Goal: Task Accomplishment & Management: Use online tool/utility

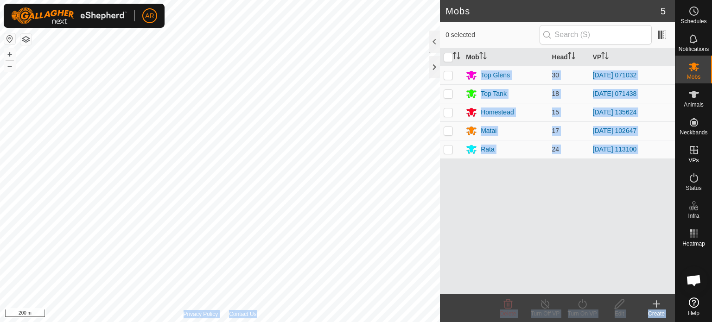
click at [288, 223] on div "Mobs 5 0 selected Mob Head VP Top Glens 30 [DATE] 071032 Top Tank 18 [DATE] 071…" at bounding box center [337, 161] width 675 height 322
click at [451, 134] on p-checkbox at bounding box center [448, 130] width 9 height 7
checkbox input "true"
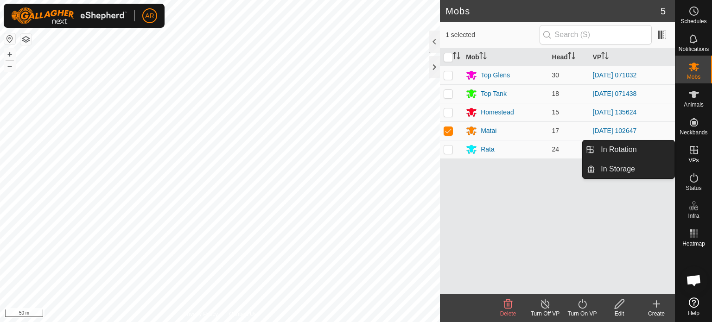
click at [695, 152] on icon at bounding box center [694, 150] width 11 height 11
click at [646, 148] on link "In Rotation" at bounding box center [634, 149] width 79 height 19
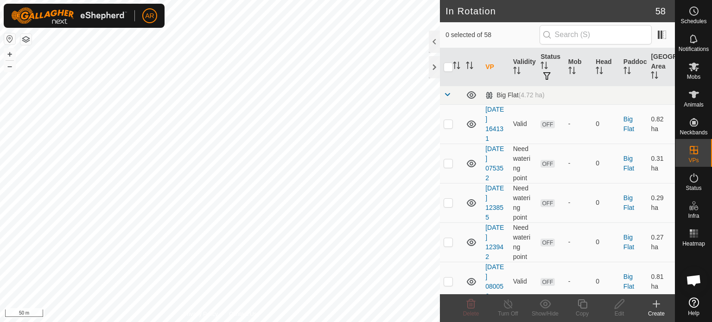
click at [658, 306] on icon at bounding box center [656, 304] width 11 height 11
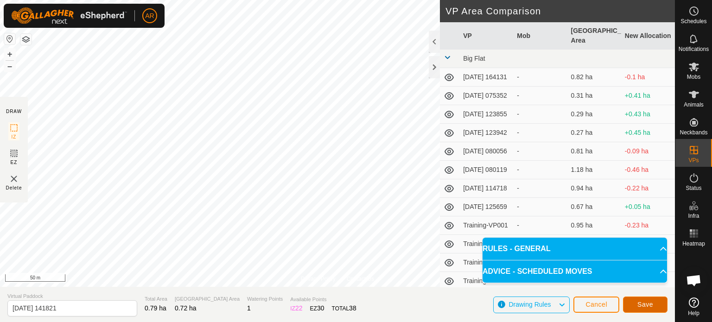
click at [644, 307] on span "Save" at bounding box center [646, 304] width 16 height 7
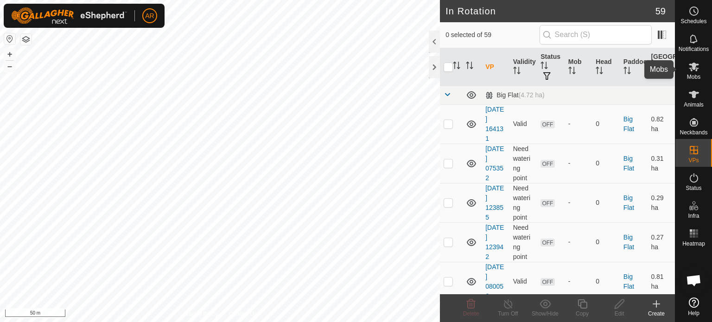
click at [694, 71] on icon at bounding box center [694, 66] width 11 height 11
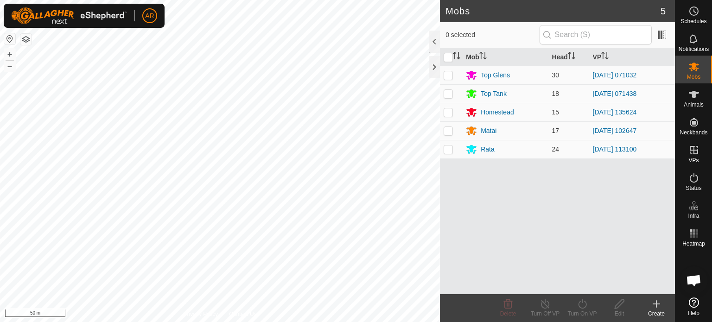
click at [450, 133] on p-checkbox at bounding box center [448, 130] width 9 height 7
checkbox input "true"
click at [582, 308] on icon at bounding box center [582, 304] width 8 height 9
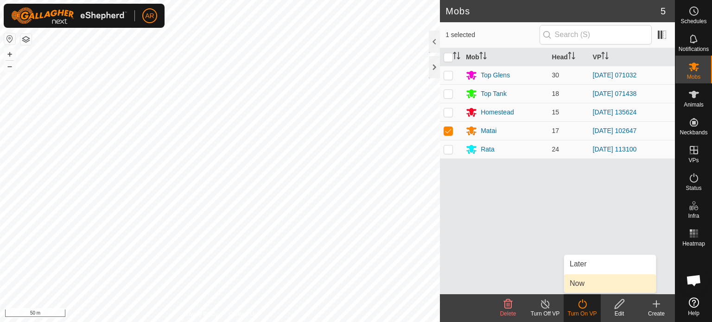
click at [583, 285] on link "Now" at bounding box center [610, 283] width 92 height 19
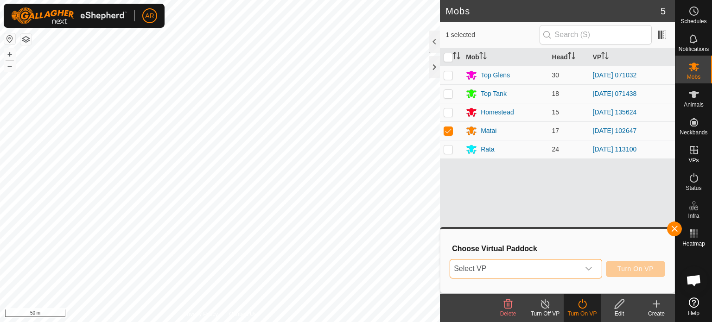
click at [546, 272] on span "Select VP" at bounding box center [514, 269] width 129 height 19
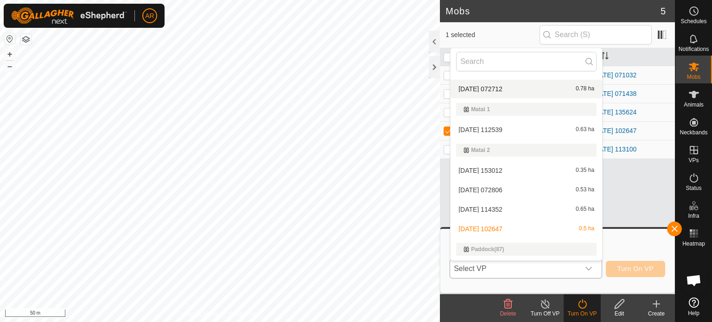
scroll to position [742, 0]
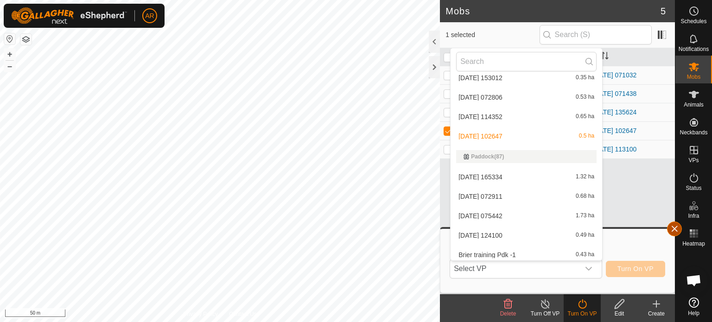
click at [675, 230] on button "button" at bounding box center [674, 229] width 15 height 15
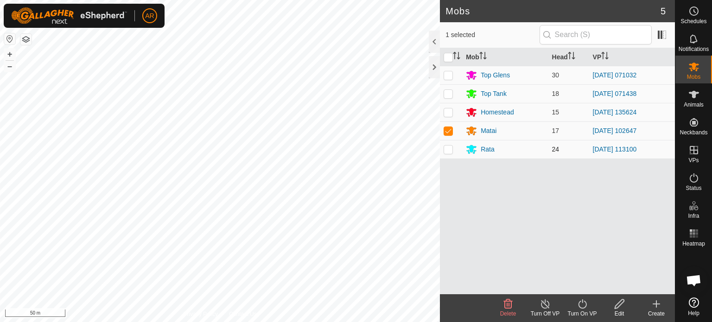
click at [450, 149] on p-checkbox at bounding box center [448, 149] width 9 height 7
checkbox input "true"
click at [450, 130] on p-checkbox at bounding box center [448, 130] width 9 height 7
checkbox input "false"
click at [498, 148] on div "Rata" at bounding box center [505, 149] width 78 height 11
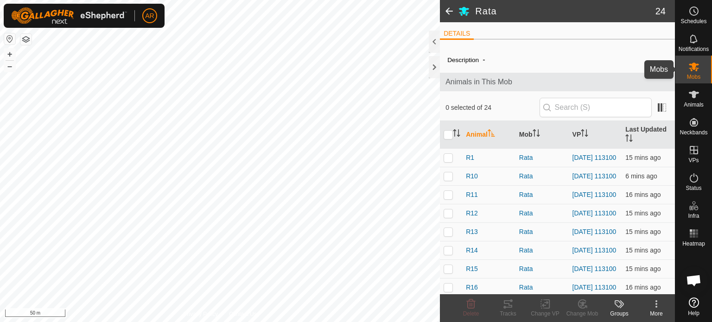
click at [693, 72] on es-mob-svg-icon at bounding box center [694, 66] width 17 height 15
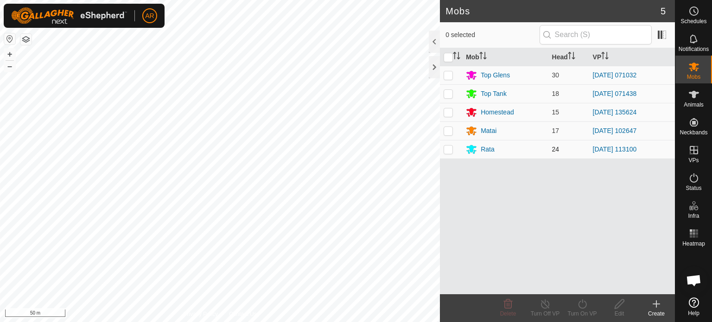
click at [452, 149] on p-checkbox at bounding box center [448, 149] width 9 height 7
checkbox input "true"
click at [579, 302] on icon at bounding box center [582, 304] width 8 height 9
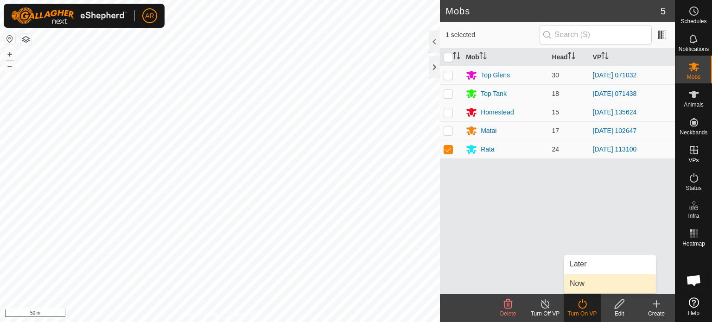
click at [574, 287] on link "Now" at bounding box center [610, 283] width 92 height 19
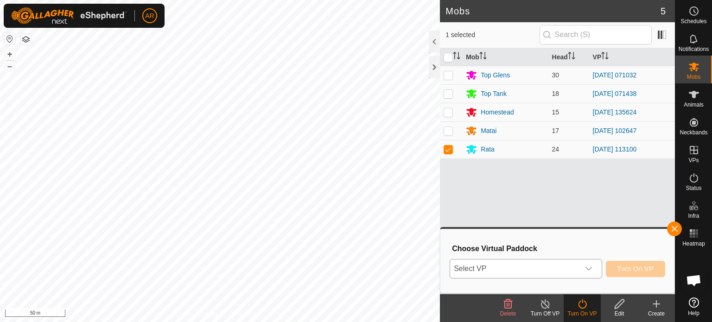
click at [591, 270] on icon "dropdown trigger" at bounding box center [588, 268] width 7 height 7
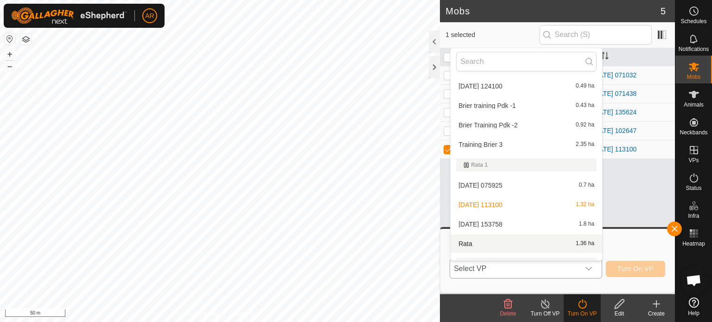
scroll to position [938, 0]
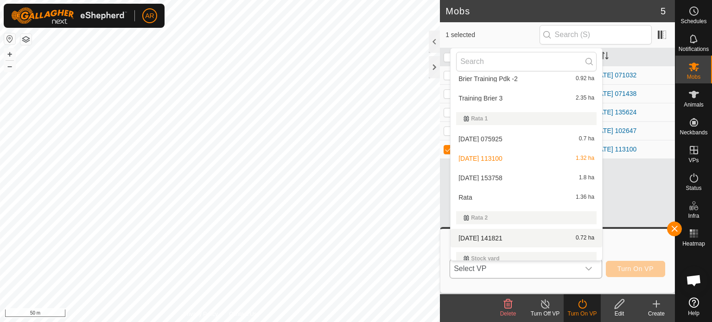
click at [511, 241] on li "[DATE] 141821 0.72 ha" at bounding box center [527, 238] width 152 height 19
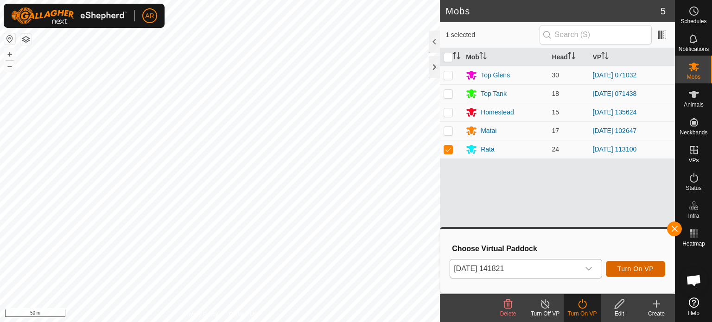
click at [631, 274] on button "Turn On VP" at bounding box center [635, 269] width 59 height 16
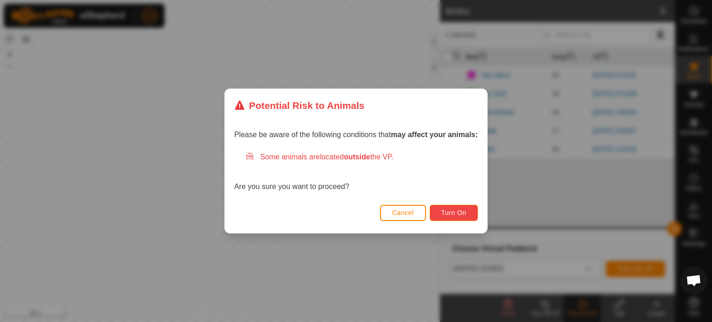
click at [469, 218] on button "Turn On" at bounding box center [454, 213] width 48 height 16
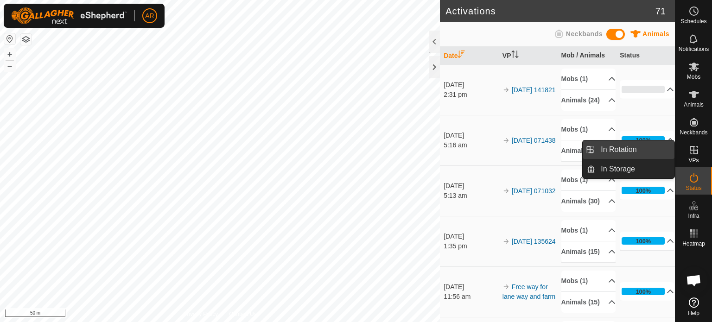
click at [636, 152] on link "In Rotation" at bounding box center [634, 149] width 79 height 19
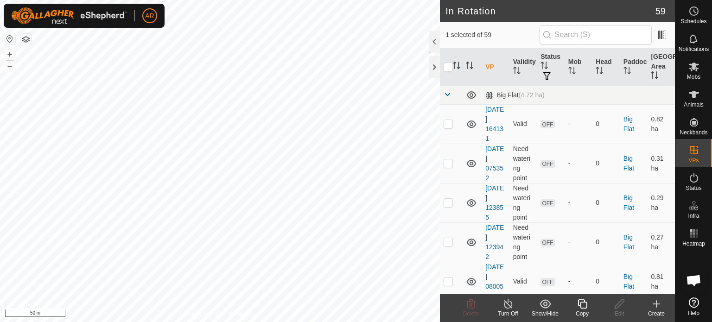
scroll to position [215, 0]
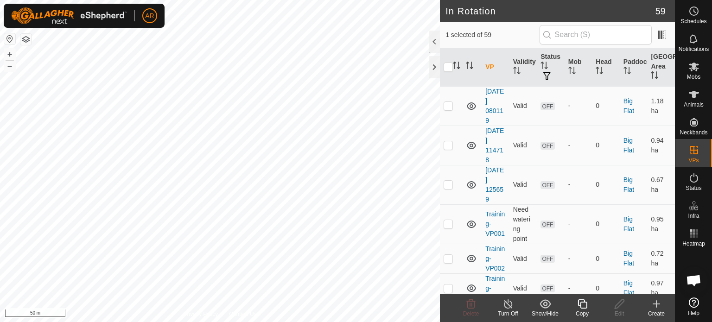
click at [658, 304] on icon at bounding box center [656, 304] width 6 height 0
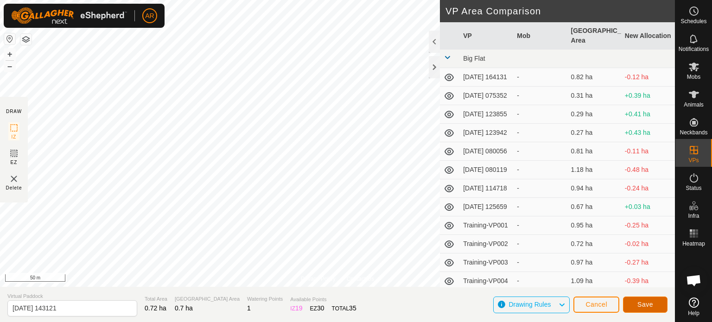
click at [638, 302] on span "Save" at bounding box center [646, 304] width 16 height 7
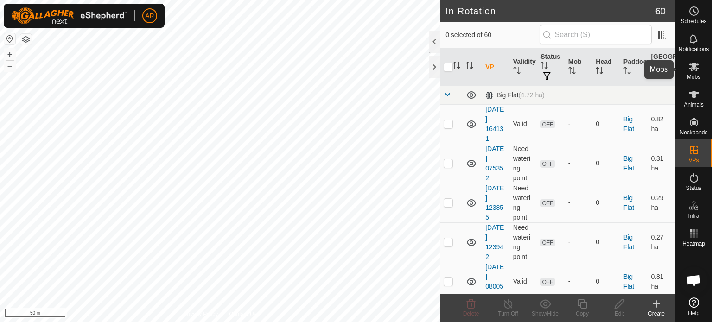
click at [692, 68] on icon at bounding box center [694, 67] width 10 height 9
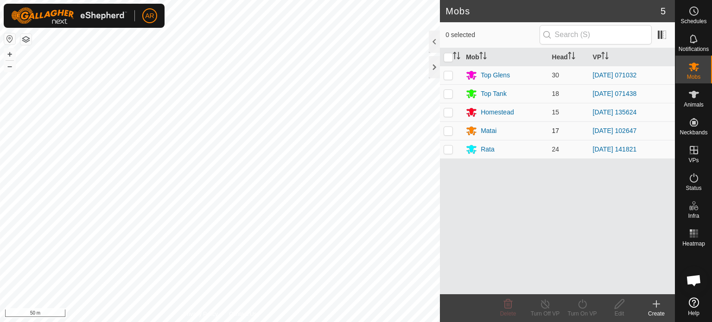
click at [450, 134] on p-checkbox at bounding box center [448, 130] width 9 height 7
checkbox input "true"
click at [586, 298] on div "Turn On VP" at bounding box center [582, 308] width 37 height 28
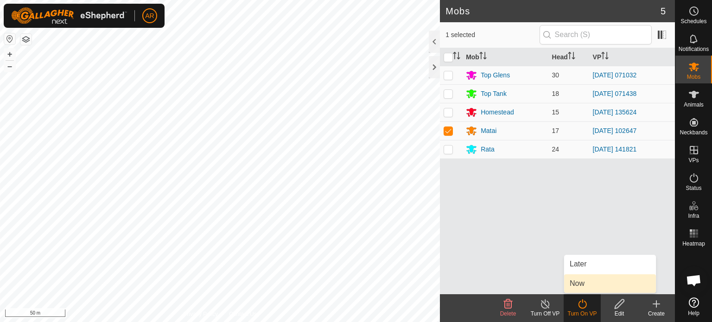
click at [581, 287] on link "Now" at bounding box center [610, 283] width 92 height 19
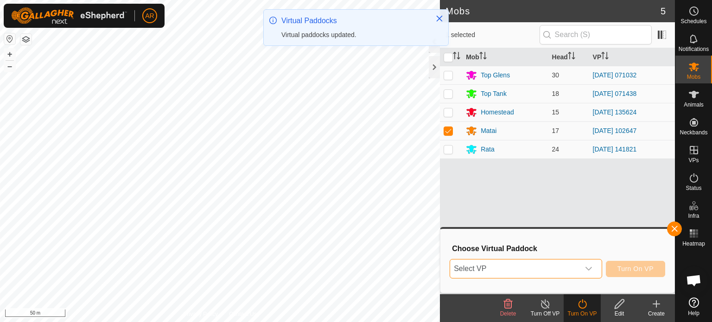
click at [540, 271] on span "Select VP" at bounding box center [514, 269] width 129 height 19
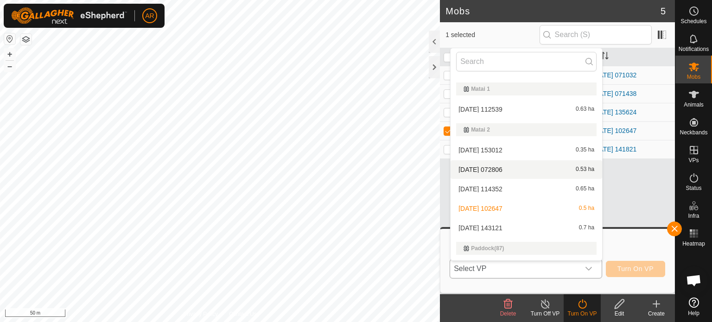
scroll to position [706, 0]
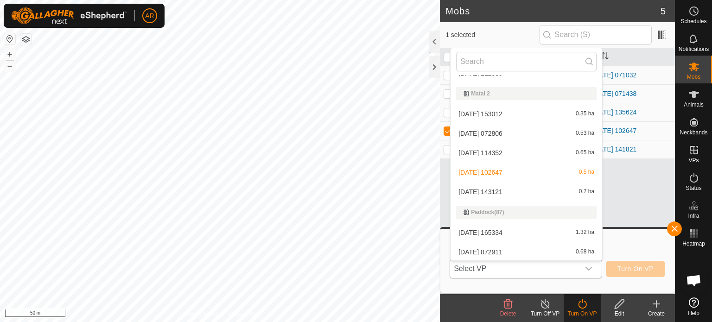
click at [505, 190] on li "[DATE] 143121 0.7 ha" at bounding box center [527, 192] width 152 height 19
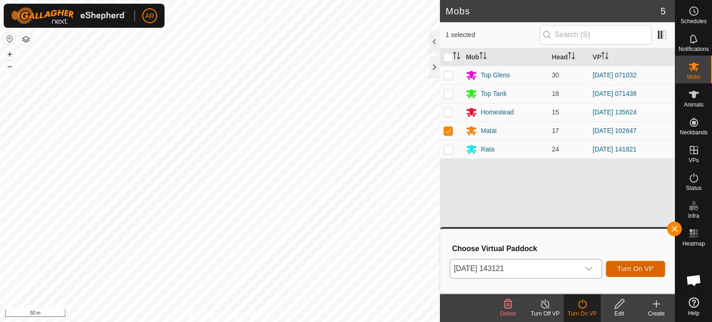
click at [641, 268] on span "Turn On VP" at bounding box center [636, 268] width 36 height 7
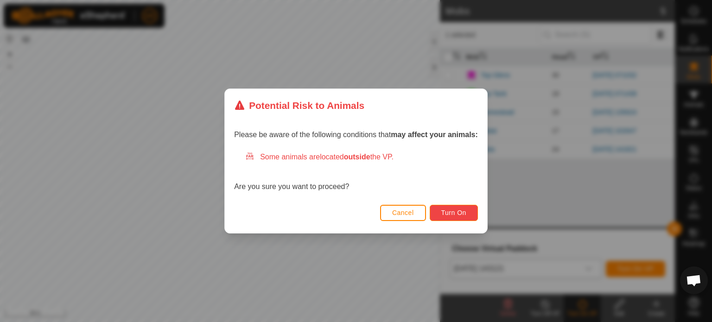
click at [465, 214] on span "Turn On" at bounding box center [453, 212] width 25 height 7
